Goal: Task Accomplishment & Management: Manage account settings

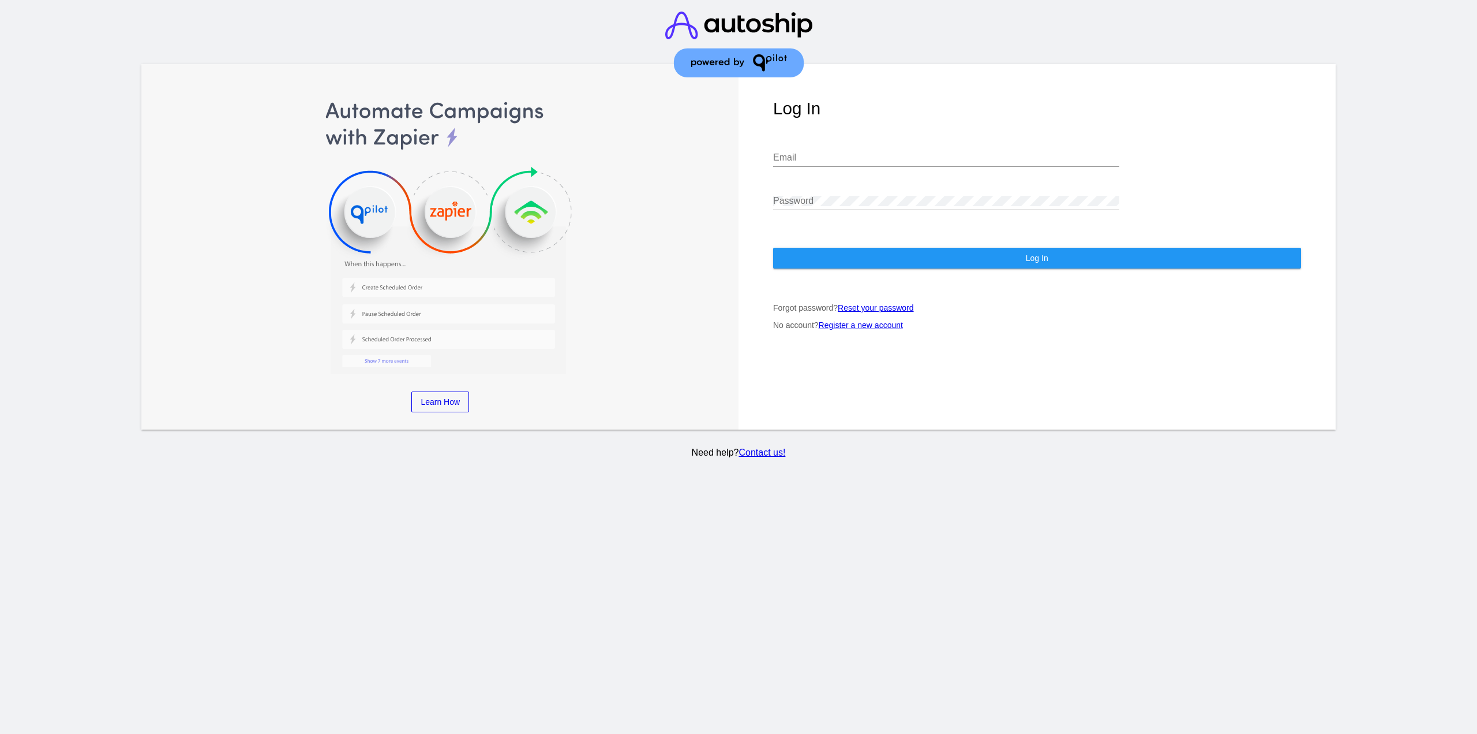
click at [822, 149] on div "Email" at bounding box center [946, 154] width 346 height 26
click at [828, 157] on input "Email" at bounding box center [946, 157] width 346 height 10
type input "jr@patternsinthecloud.com"
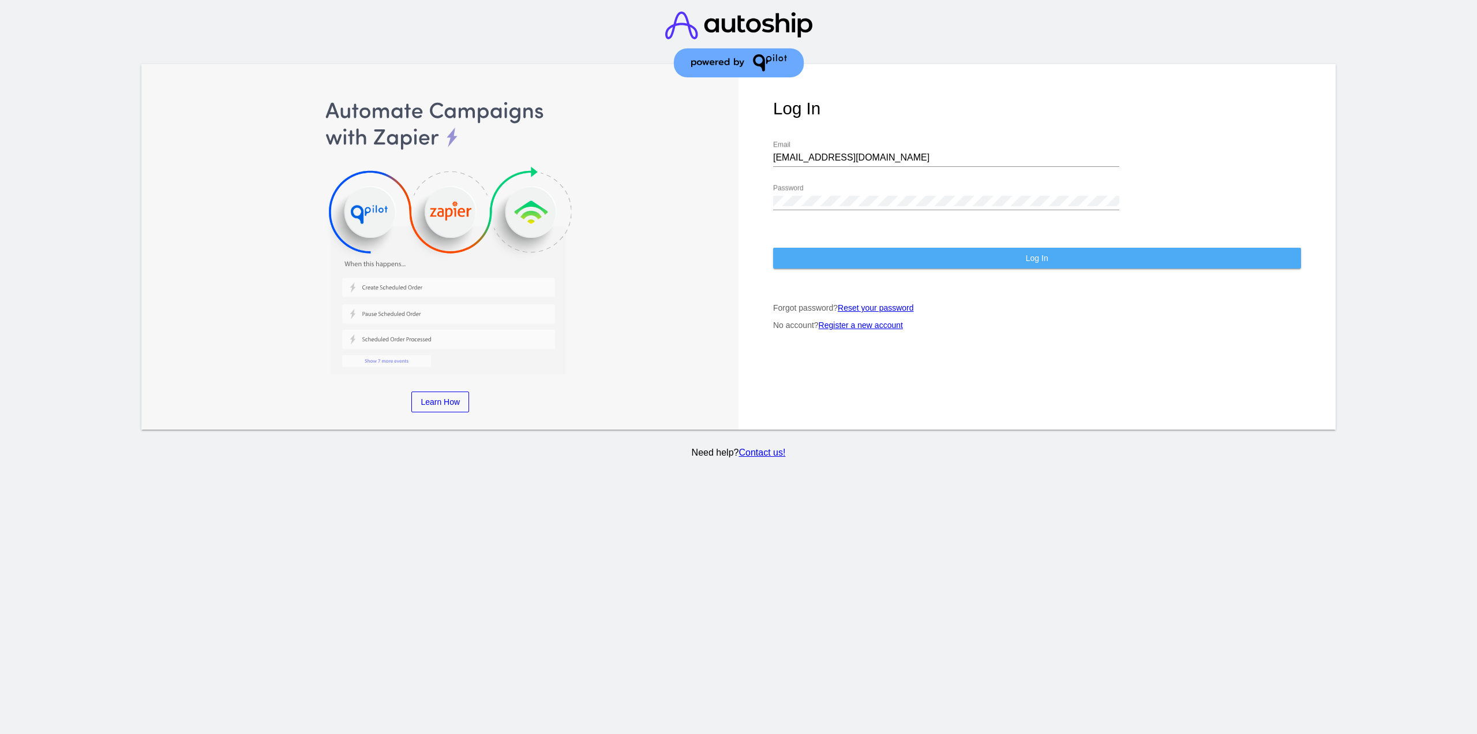
click at [853, 257] on button "Log In" at bounding box center [1037, 258] width 528 height 21
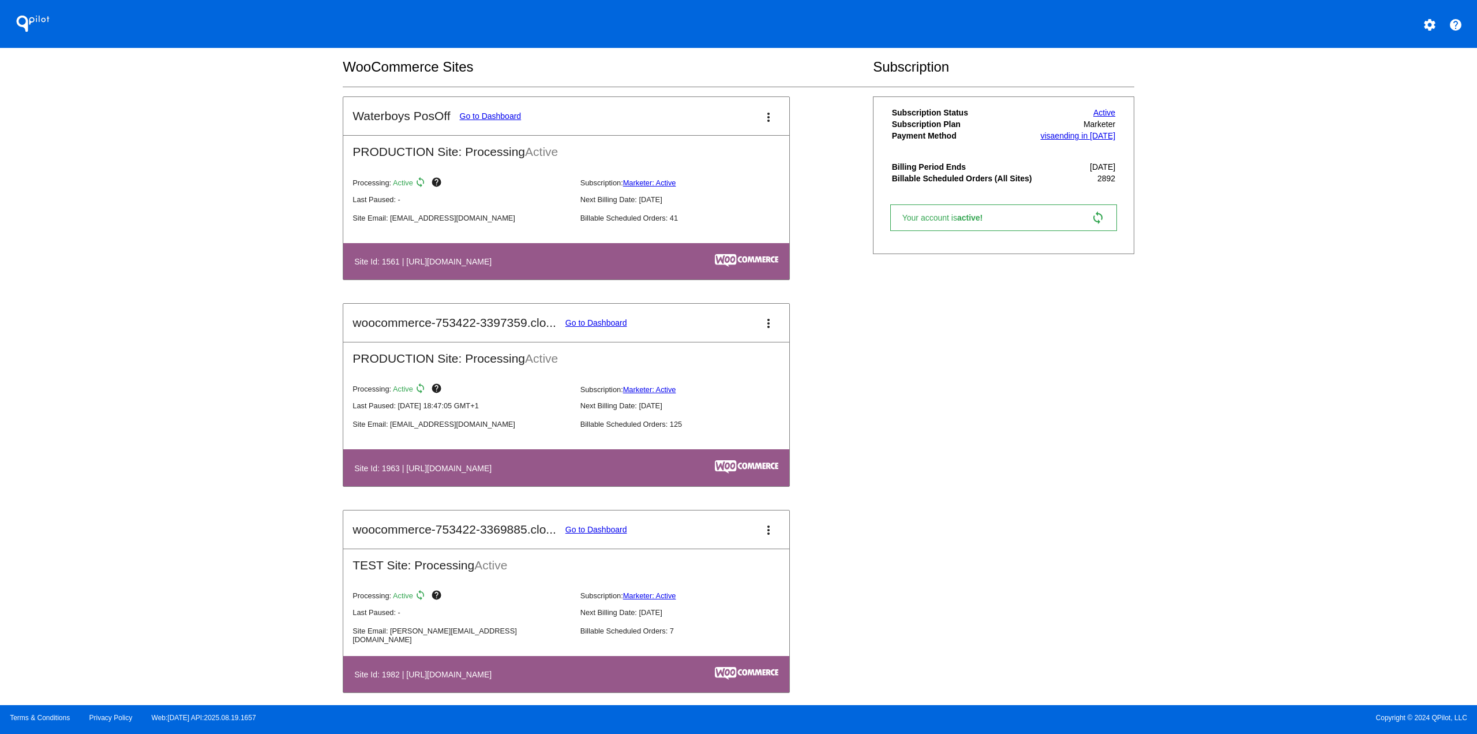
scroll to position [693, 0]
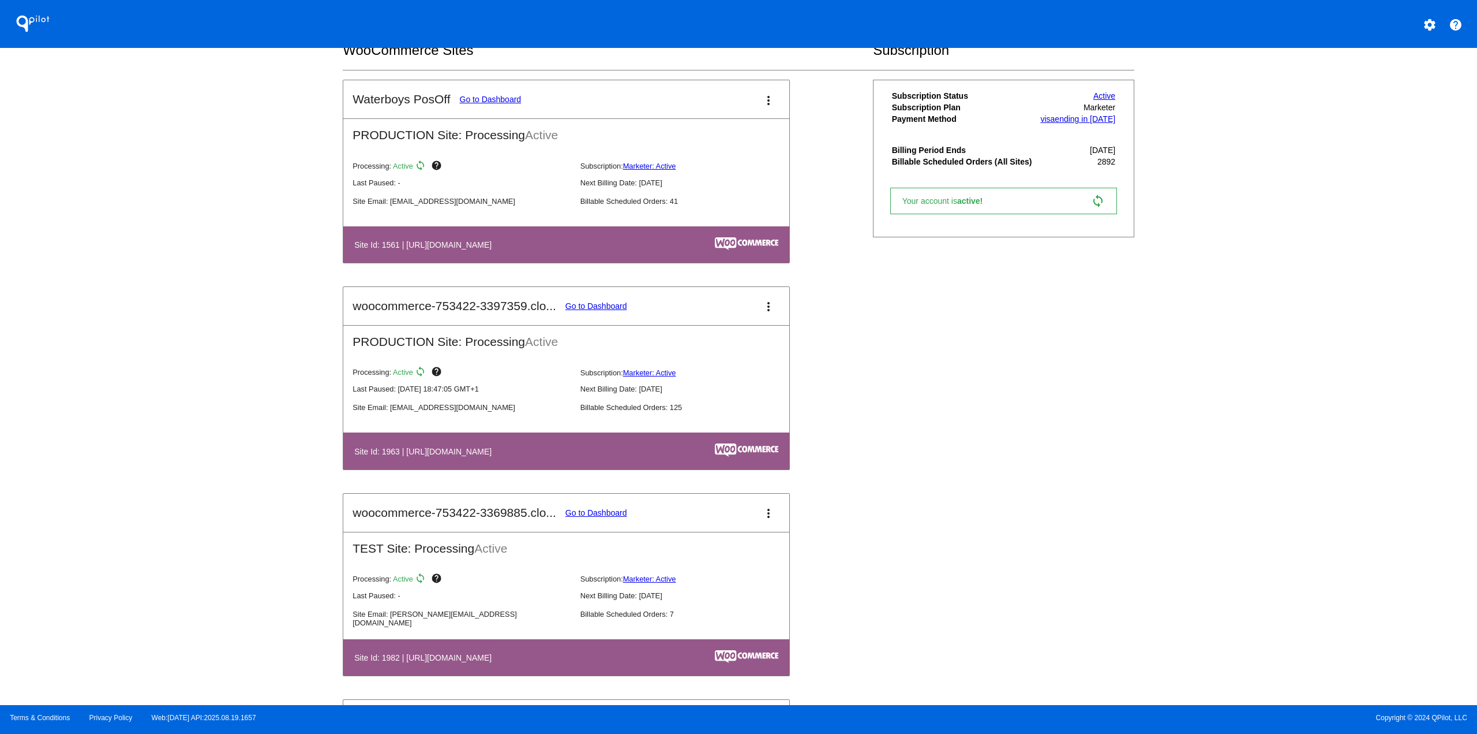
click at [592, 300] on mat-card-title "woocommerce-753422-3397359.clo... Go to Dashboard" at bounding box center [490, 306] width 274 height 14
click at [590, 306] on link "Go to Dashboard" at bounding box center [597, 305] width 62 height 9
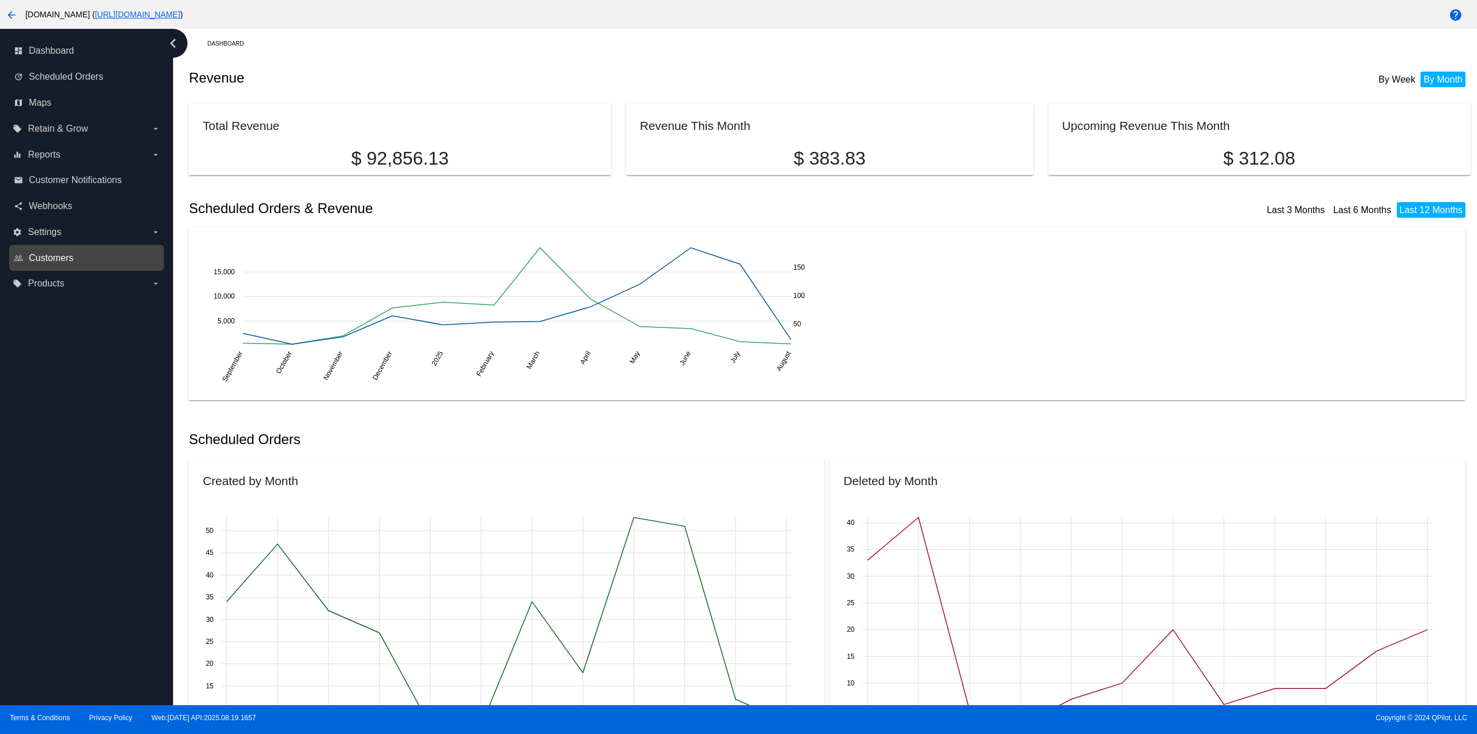
click at [45, 262] on span "Customers" at bounding box center [51, 258] width 44 height 10
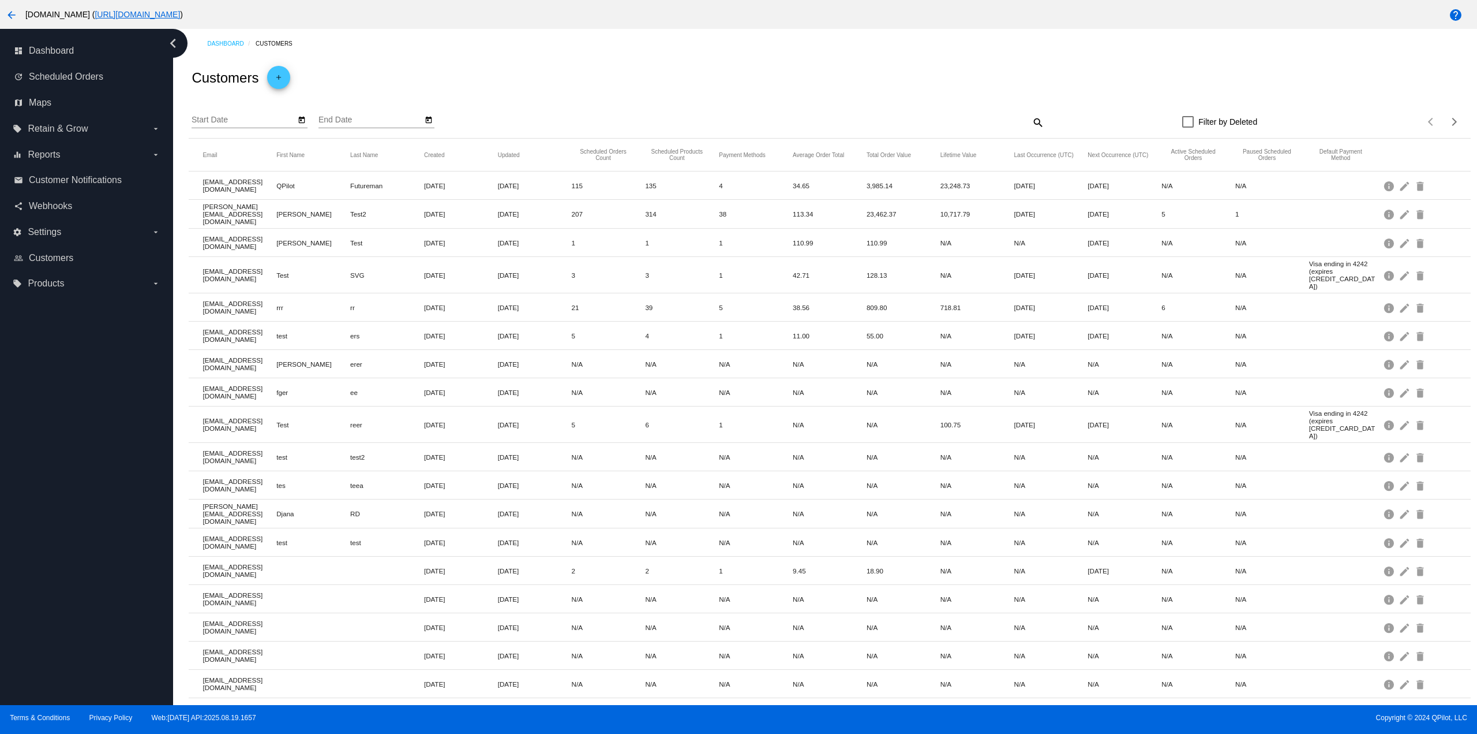
click at [1035, 119] on mat-icon "search" at bounding box center [1038, 122] width 14 height 18
click at [974, 124] on input "Search" at bounding box center [885, 119] width 320 height 9
click at [914, 80] on div "Customers add" at bounding box center [830, 77] width 1282 height 39
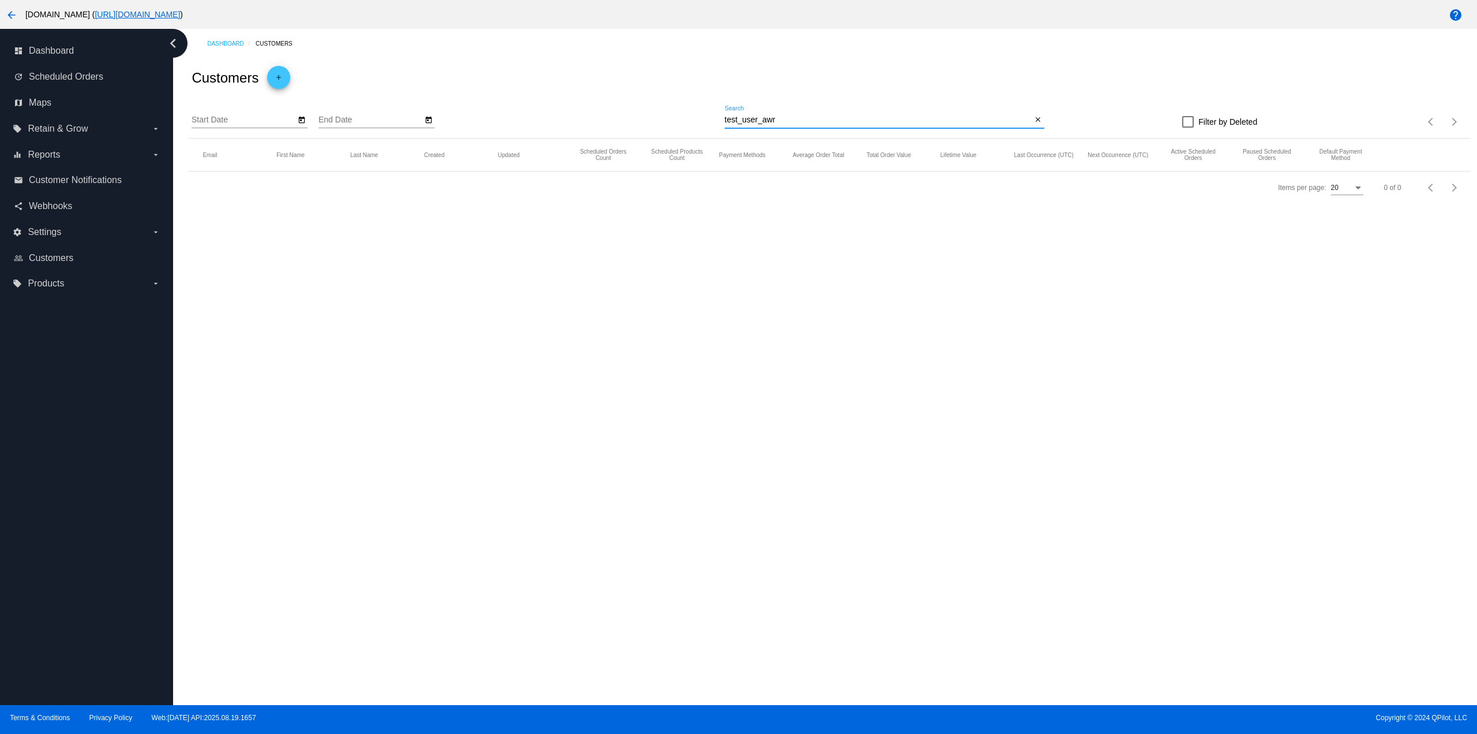
click at [828, 118] on input "test_user_awr" at bounding box center [879, 119] width 308 height 9
type input "test_user_a"
click at [1400, 183] on mat-icon "edit" at bounding box center [1406, 186] width 14 height 18
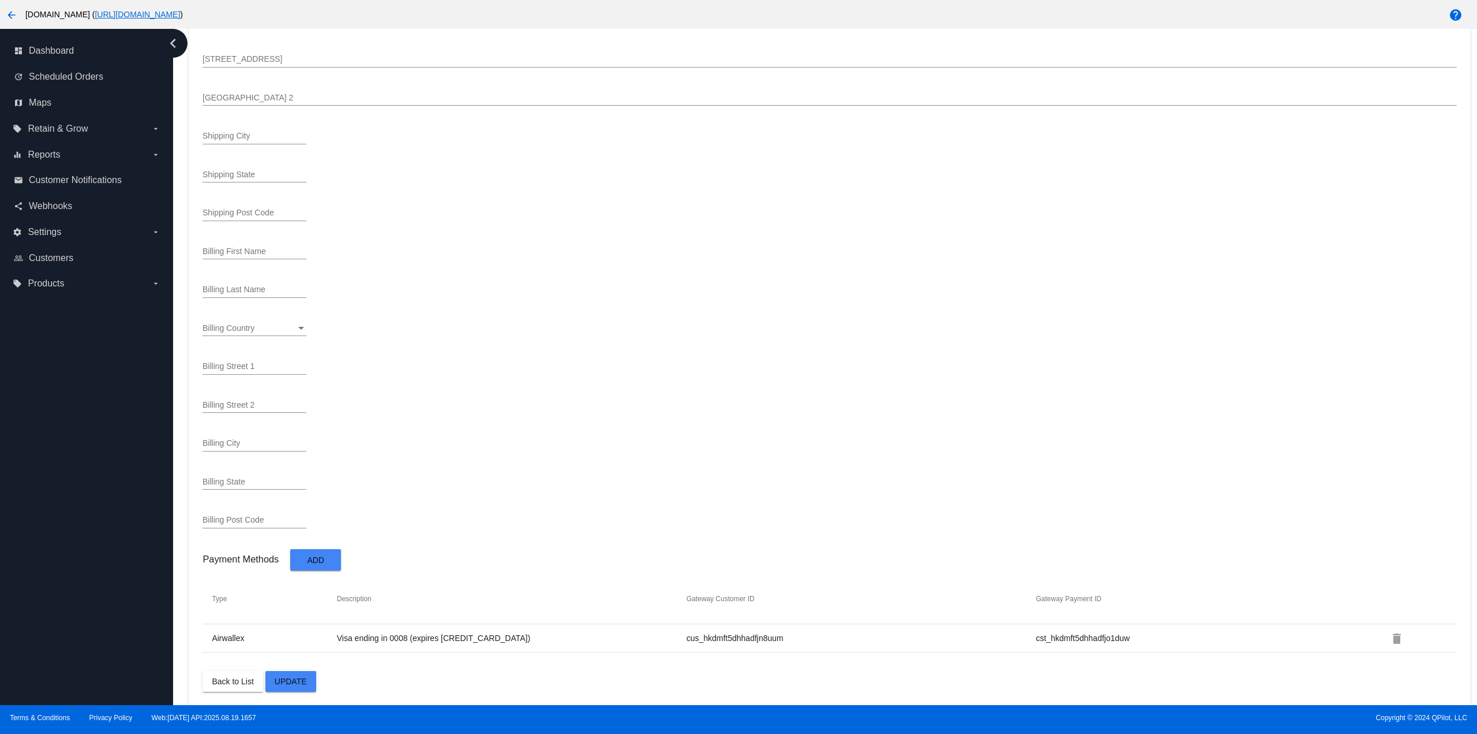
scroll to position [384, 0]
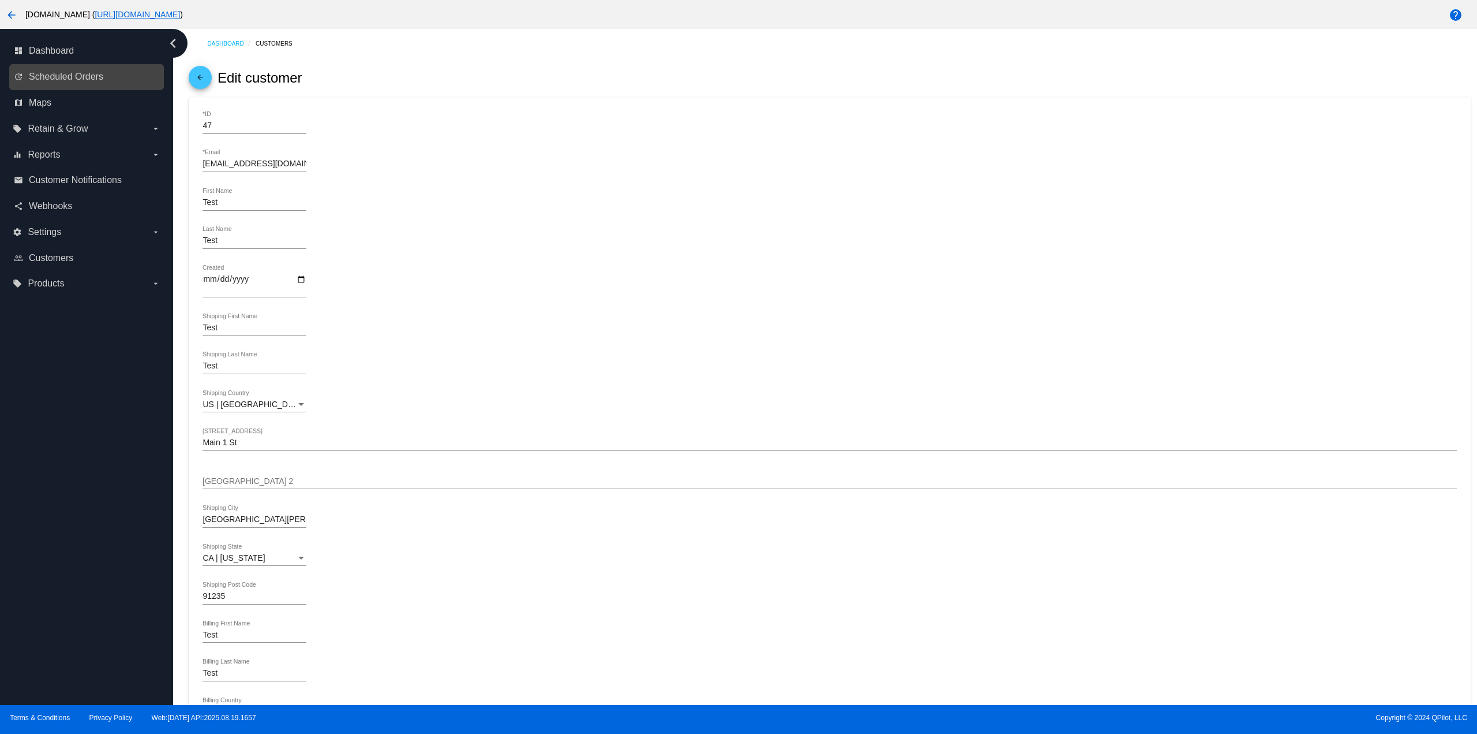
click at [111, 84] on link "update Scheduled Orders" at bounding box center [87, 77] width 147 height 18
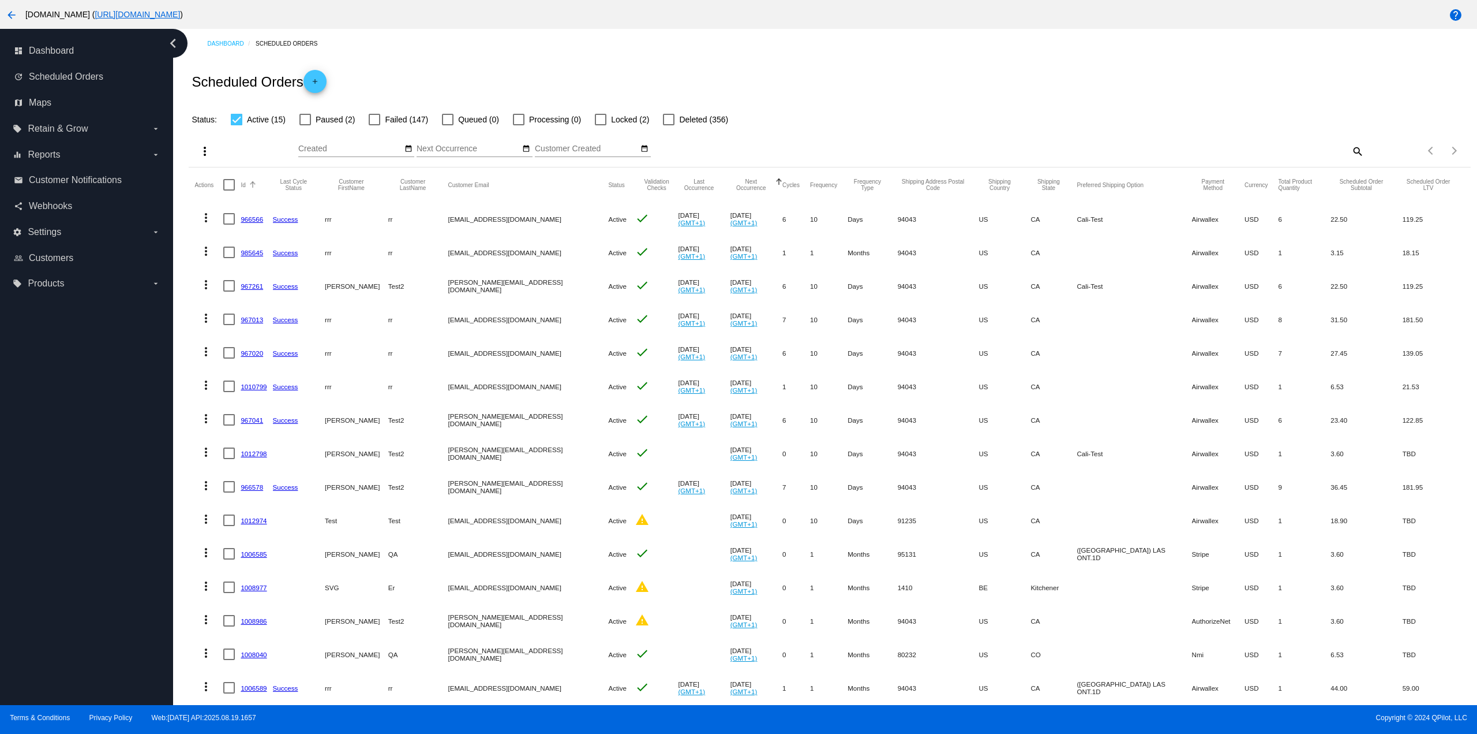
click at [252, 185] on div at bounding box center [252, 185] width 1 height 6
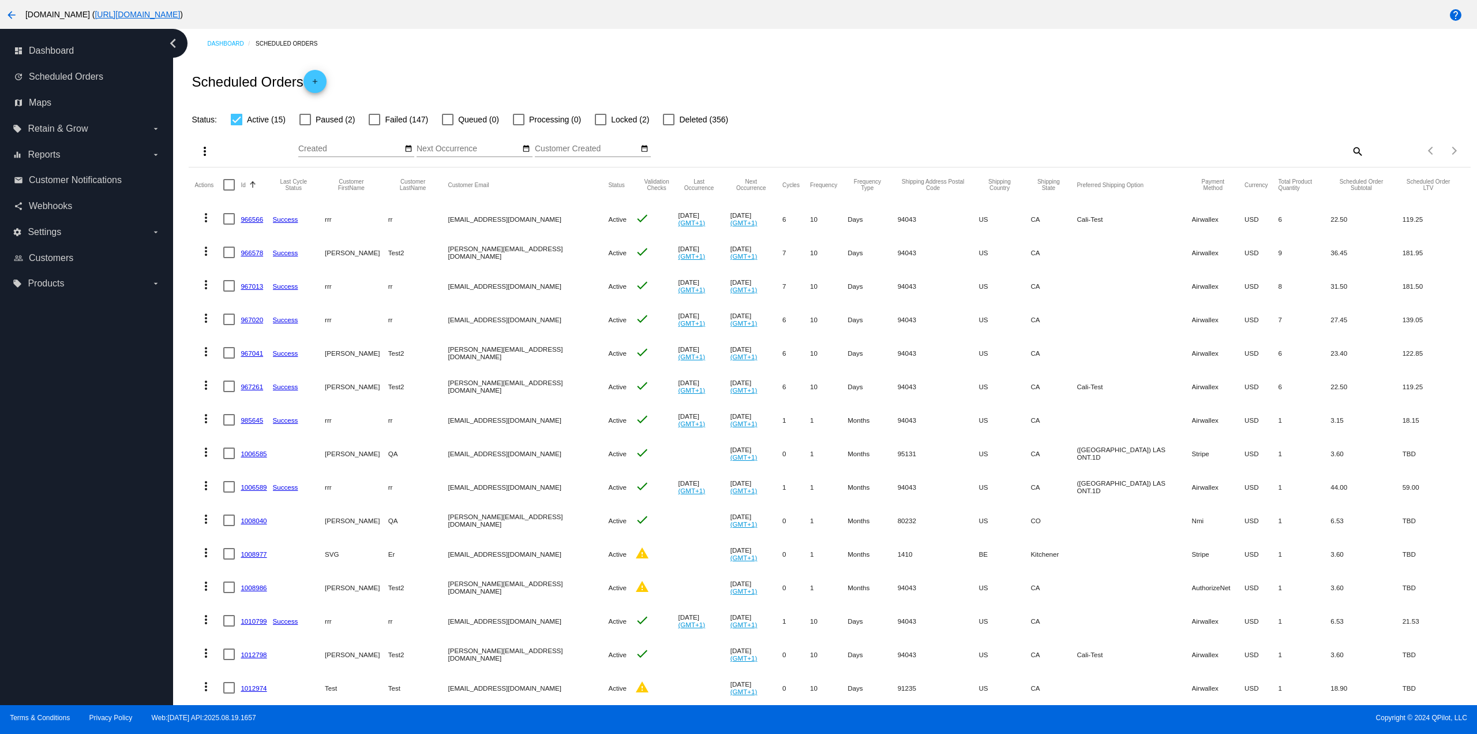
click at [250, 182] on div at bounding box center [252, 181] width 7 height 1
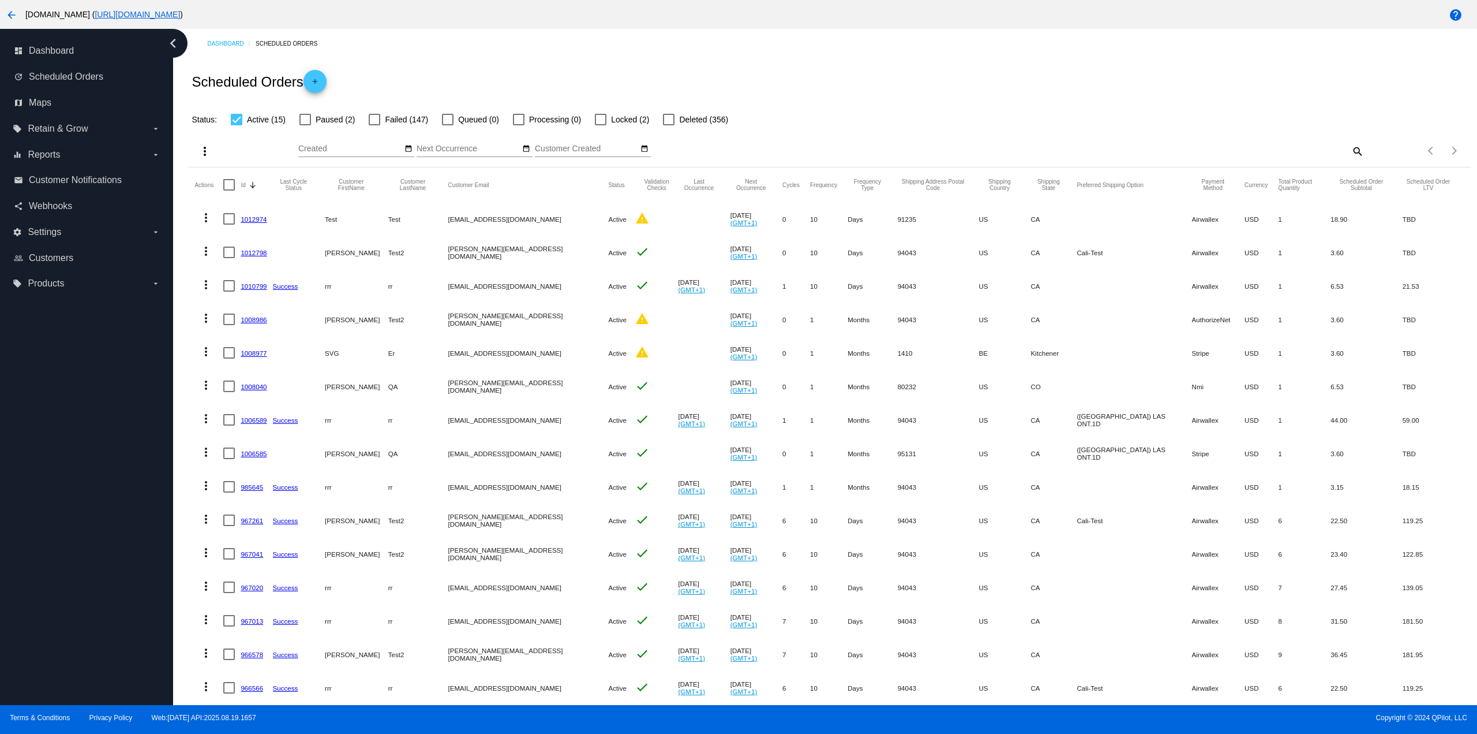
click at [254, 219] on link "1012974" at bounding box center [254, 219] width 26 height 8
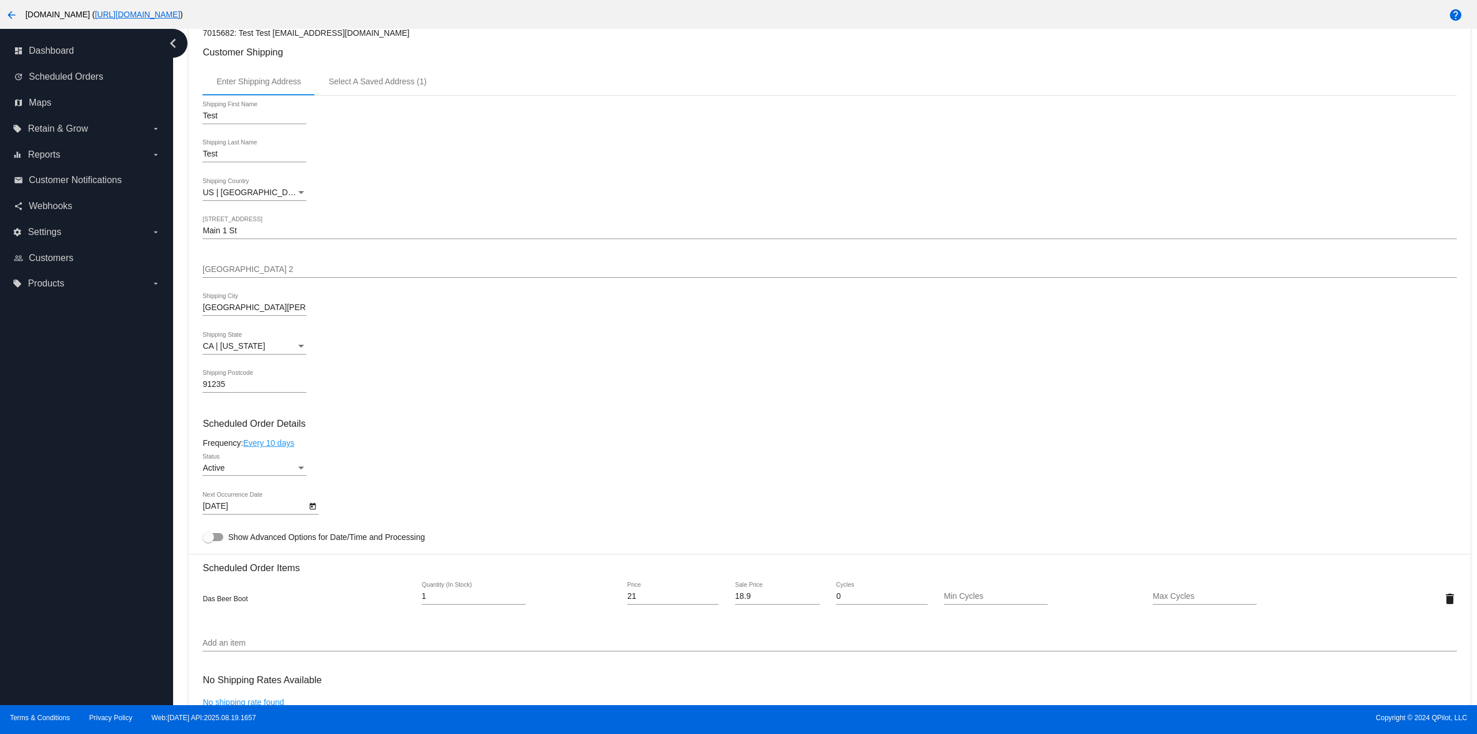
scroll to position [13, 0]
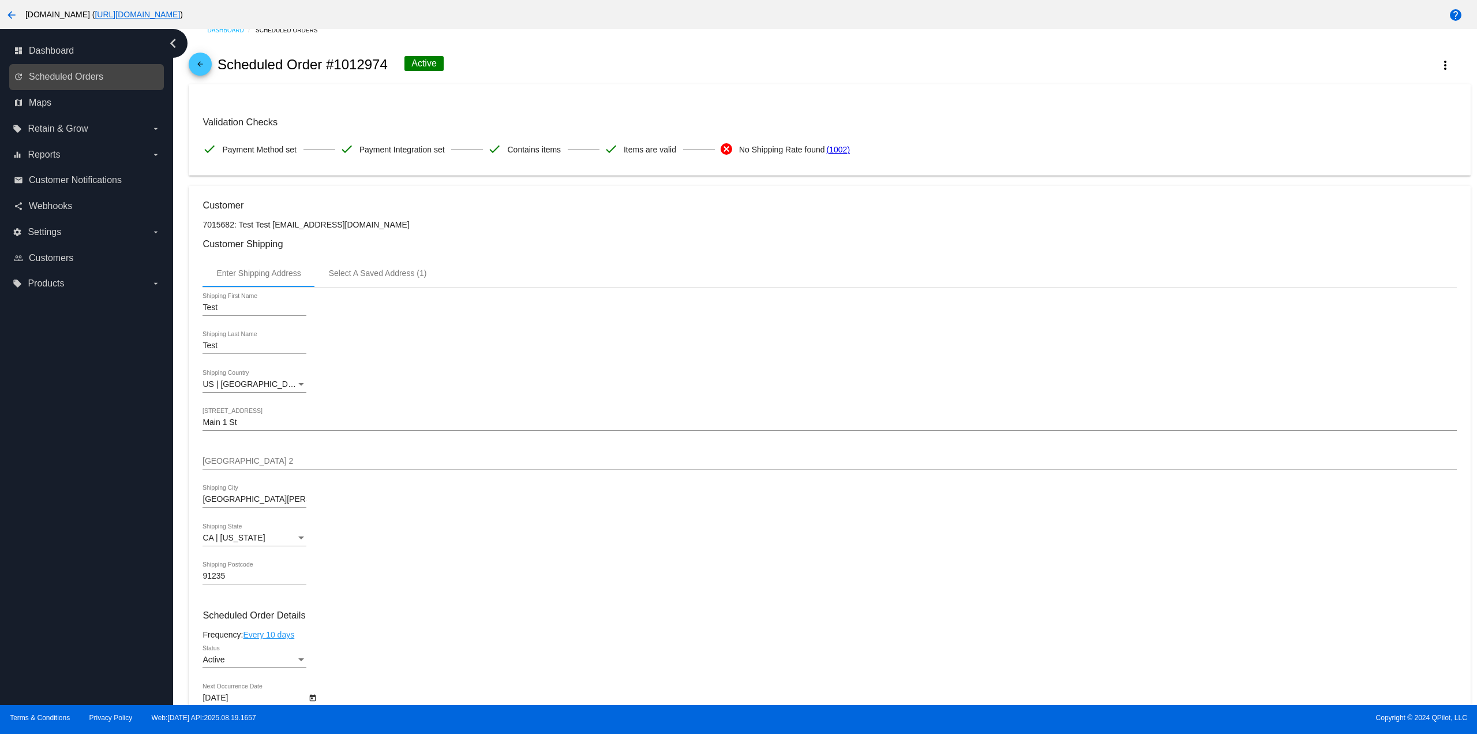
click at [99, 87] on div "update Scheduled Orders" at bounding box center [86, 77] width 155 height 26
click at [104, 80] on link "update Scheduled Orders" at bounding box center [87, 77] width 147 height 18
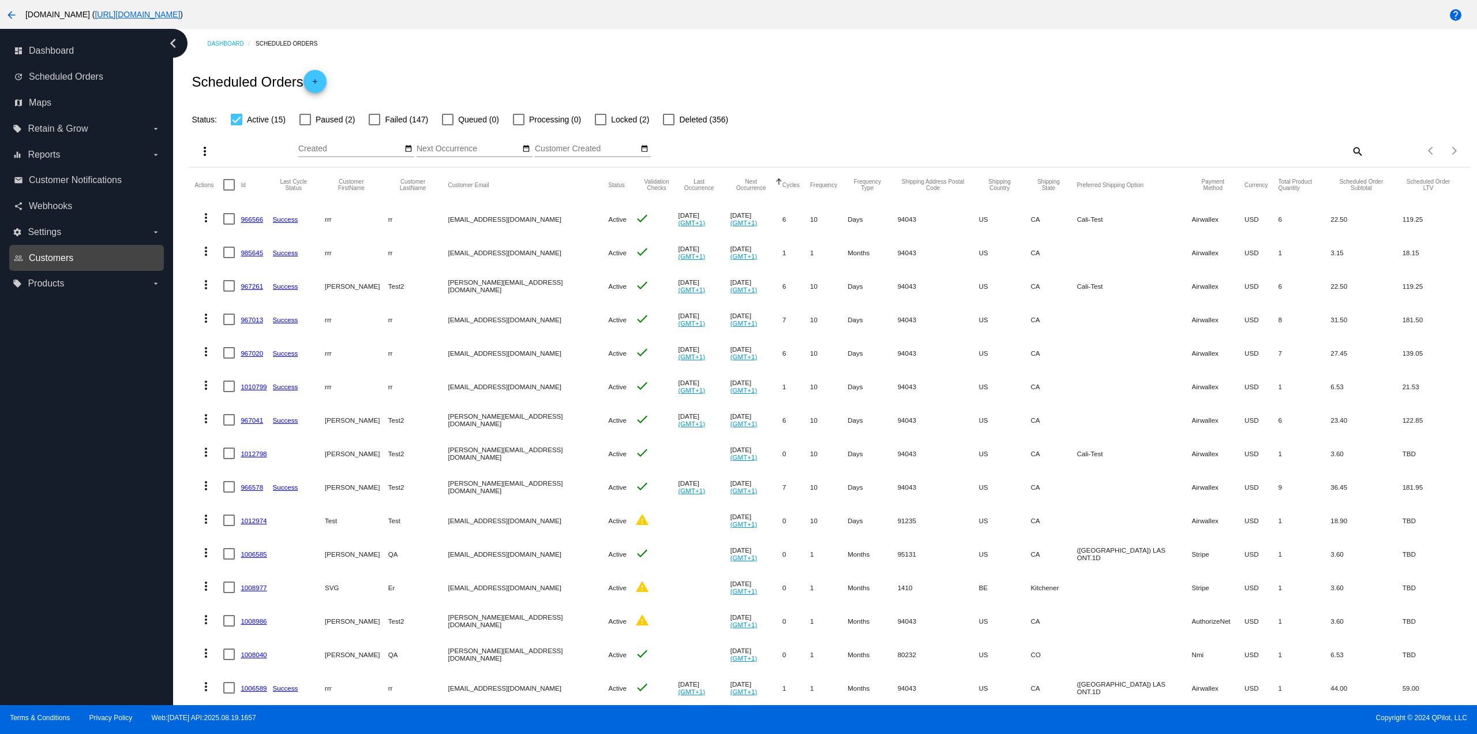
click at [67, 255] on span "Customers" at bounding box center [51, 258] width 44 height 10
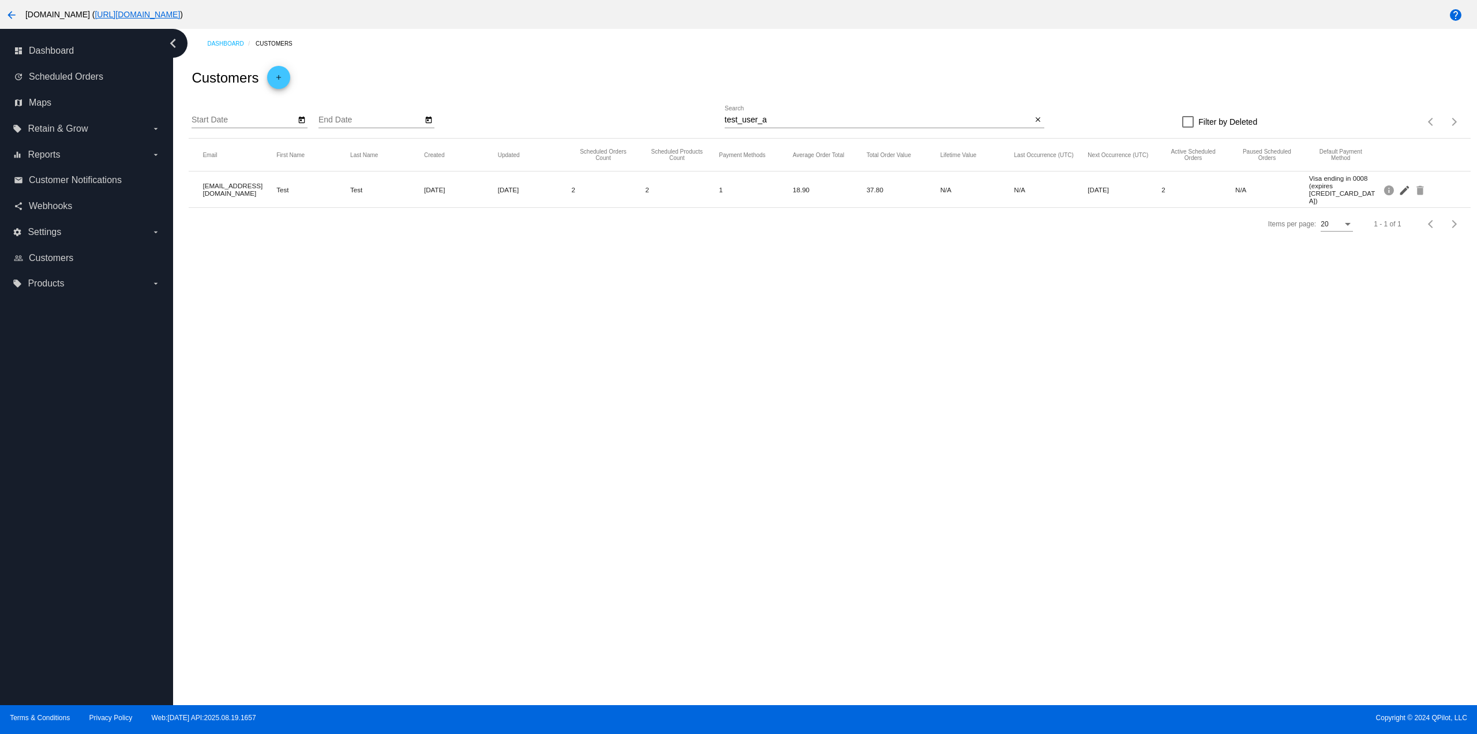
click at [1407, 192] on mat-icon "edit" at bounding box center [1406, 190] width 14 height 18
